Goal: Browse casually: Explore the website without a specific task or goal

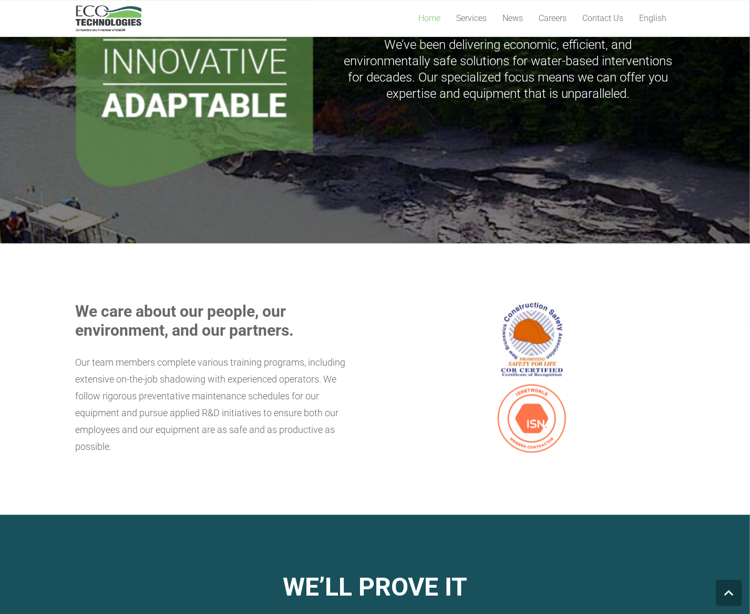
scroll to position [875, 0]
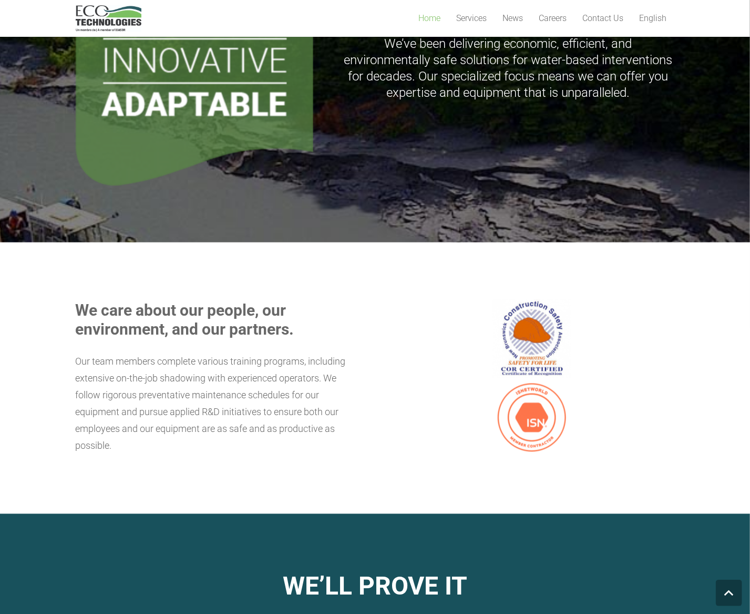
click at [284, 353] on p "Our team members complete various training programs, including extensive on-the…" at bounding box center [218, 403] width 285 height 101
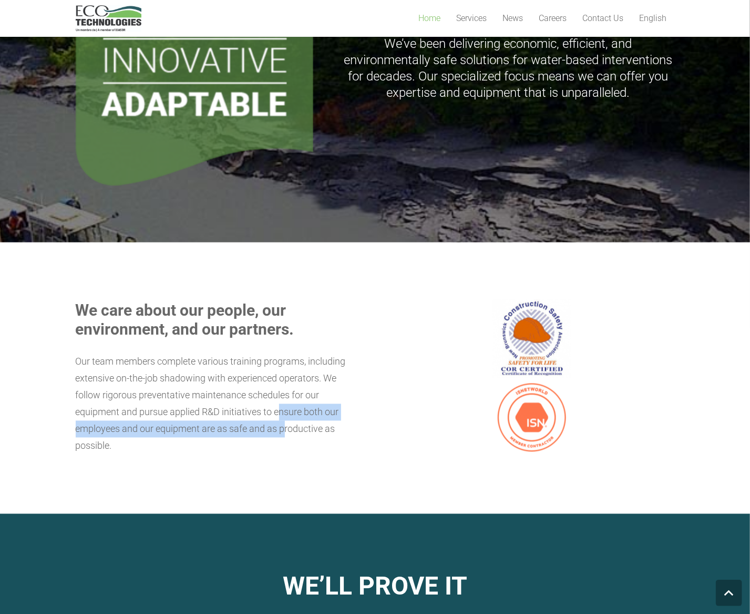
drag, startPoint x: 284, startPoint y: 350, endPoint x: 306, endPoint y: 364, distance: 26.1
click at [280, 353] on p "Our team members complete various training programs, including extensive on-the…" at bounding box center [218, 403] width 285 height 101
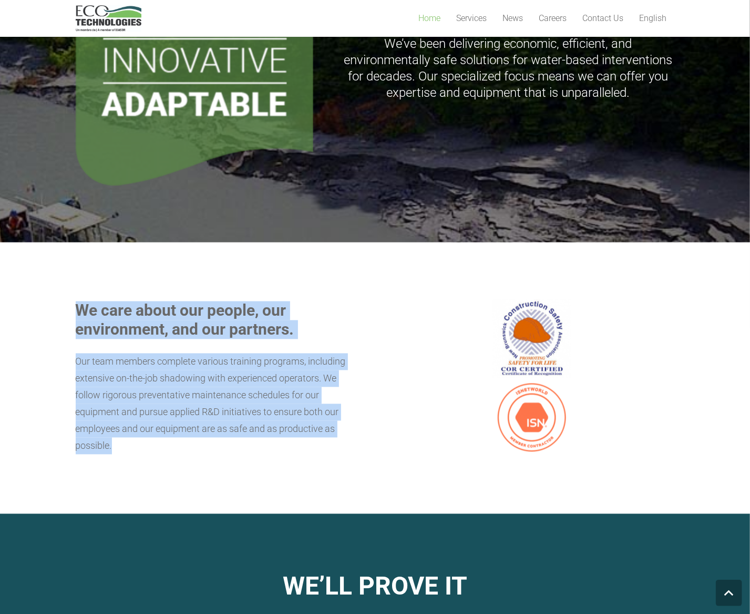
drag, startPoint x: 310, startPoint y: 366, endPoint x: 73, endPoint y: 235, distance: 270.4
click at [73, 242] on section "We care about our people, our environment, and our partners. Our team members c…" at bounding box center [375, 377] width 750 height 271
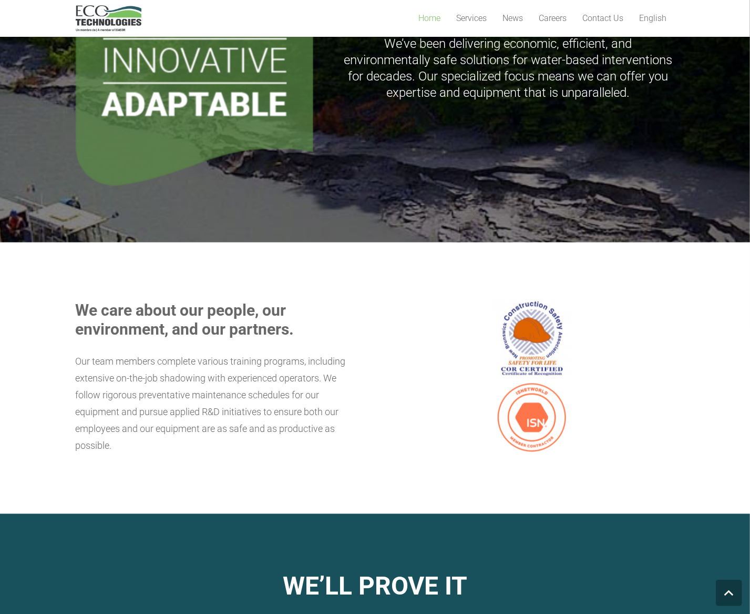
click at [73, 242] on section "We care about our people, our environment, and our partners. Our team members c…" at bounding box center [375, 377] width 750 height 271
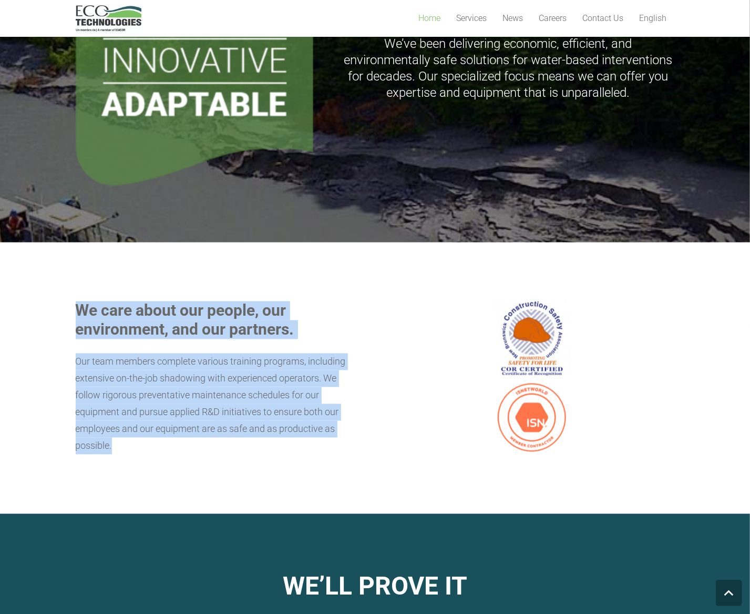
drag, startPoint x: 79, startPoint y: 238, endPoint x: 272, endPoint y: 383, distance: 241.7
click at [283, 389] on section "We care about our people, our environment, and our partners. Our team members c…" at bounding box center [375, 377] width 750 height 271
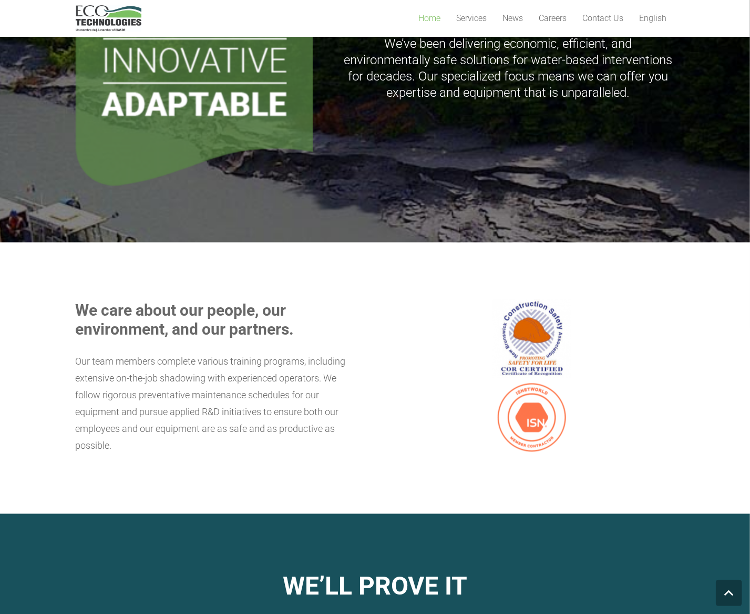
click at [267, 383] on div "We care about our people, our environment, and our partners. Our team members c…" at bounding box center [218, 378] width 285 height 158
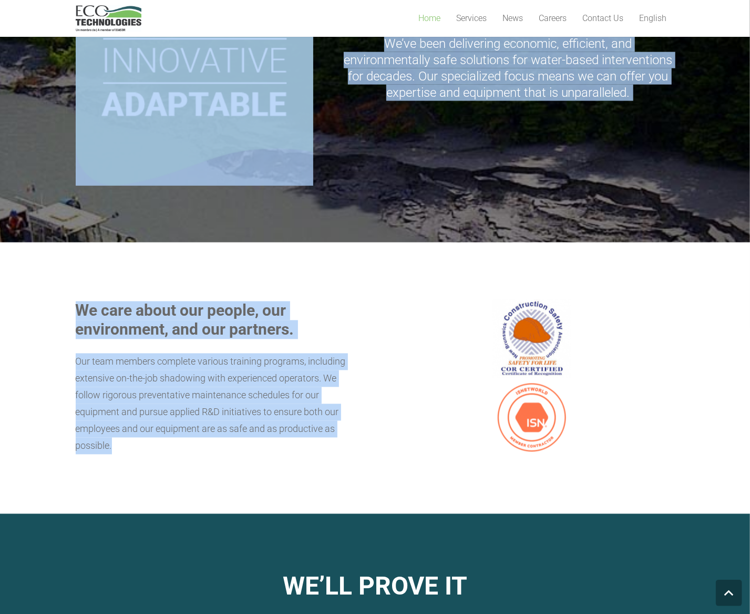
drag, startPoint x: 265, startPoint y: 394, endPoint x: -62, endPoint y: 132, distance: 419.3
click at [0, 132] on html "Home Services Mine Tailings Dredging & Industrial Lagoons Dredging Marine Dredg…" at bounding box center [375, 70] width 750 height 1890
click at [187, 393] on section "We care about our people, our environment, and our partners. Our team members c…" at bounding box center [375, 377] width 750 height 271
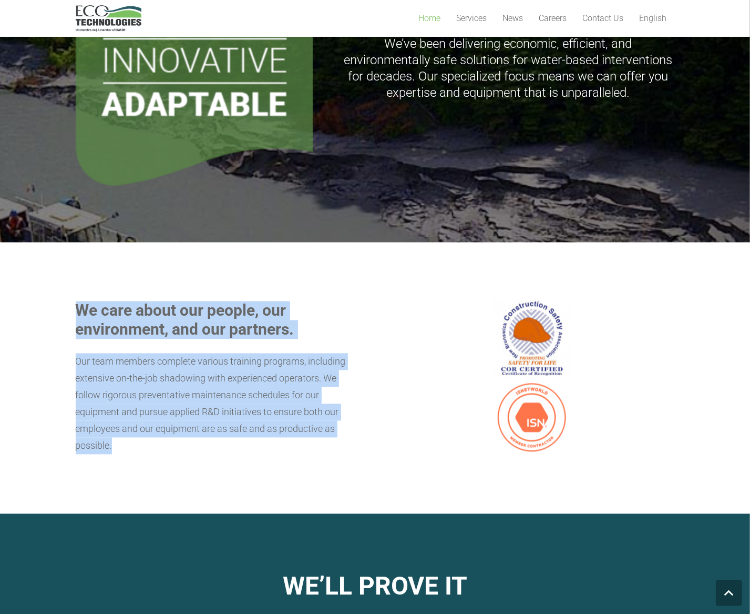
drag, startPoint x: 185, startPoint y: 381, endPoint x: 51, endPoint y: 240, distance: 194.1
click at [51, 242] on section "We care about our people, our environment, and our partners. Our team members c…" at bounding box center [375, 377] width 750 height 271
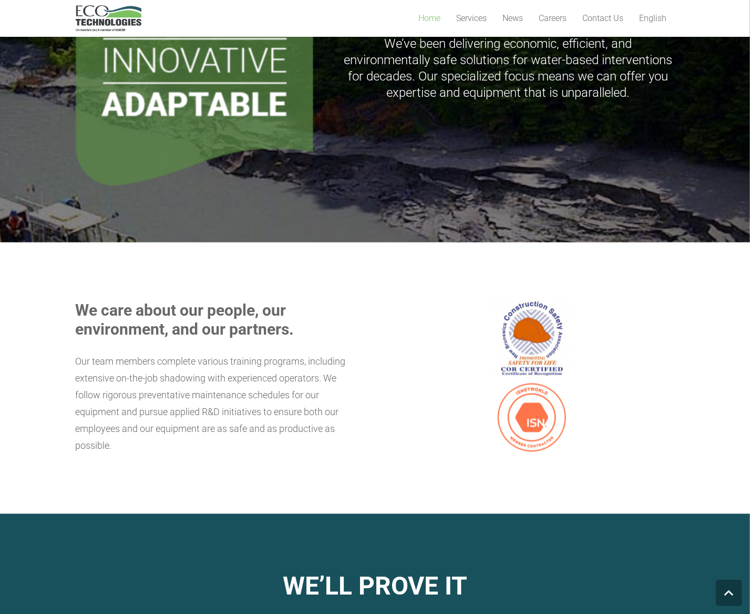
click at [52, 242] on section "We care about our people, our environment, and our partners. Our team members c…" at bounding box center [375, 377] width 750 height 271
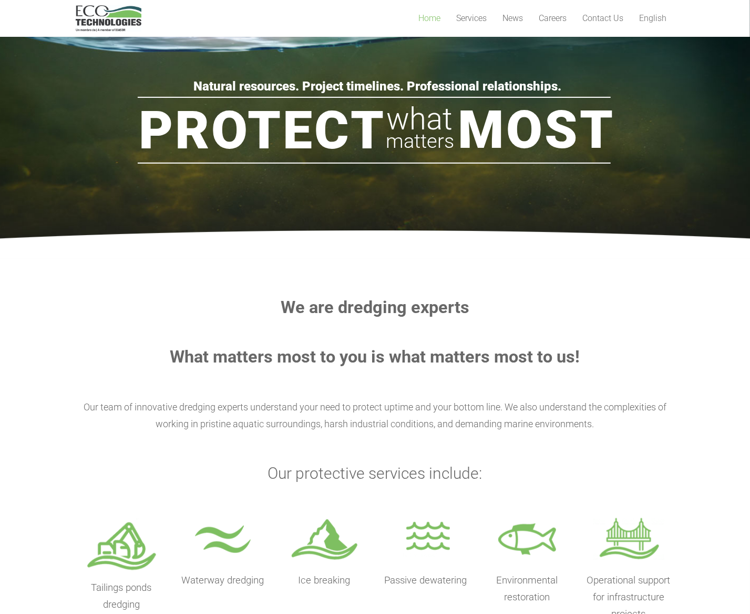
scroll to position [0, 0]
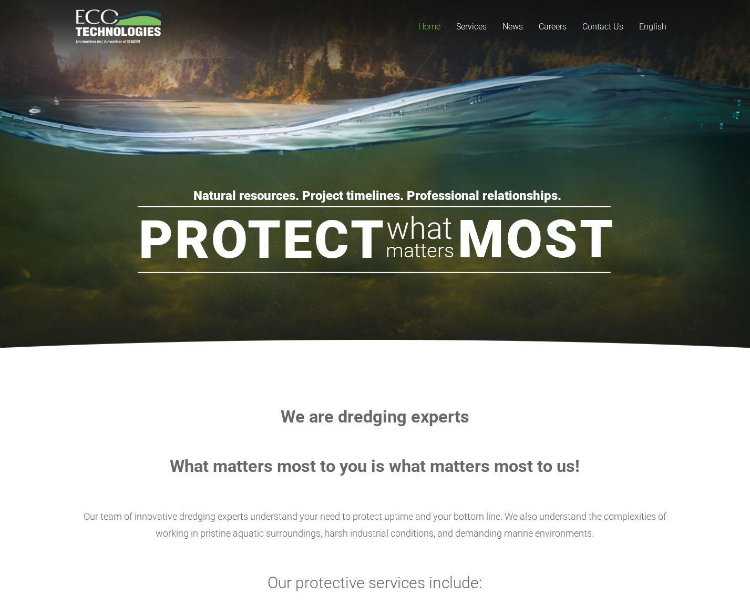
click at [148, 135] on rs-slide "Natural resources. Project timelines. Professional relationships. Protect Most …" at bounding box center [375, 184] width 750 height 368
